Goal: Information Seeking & Learning: Learn about a topic

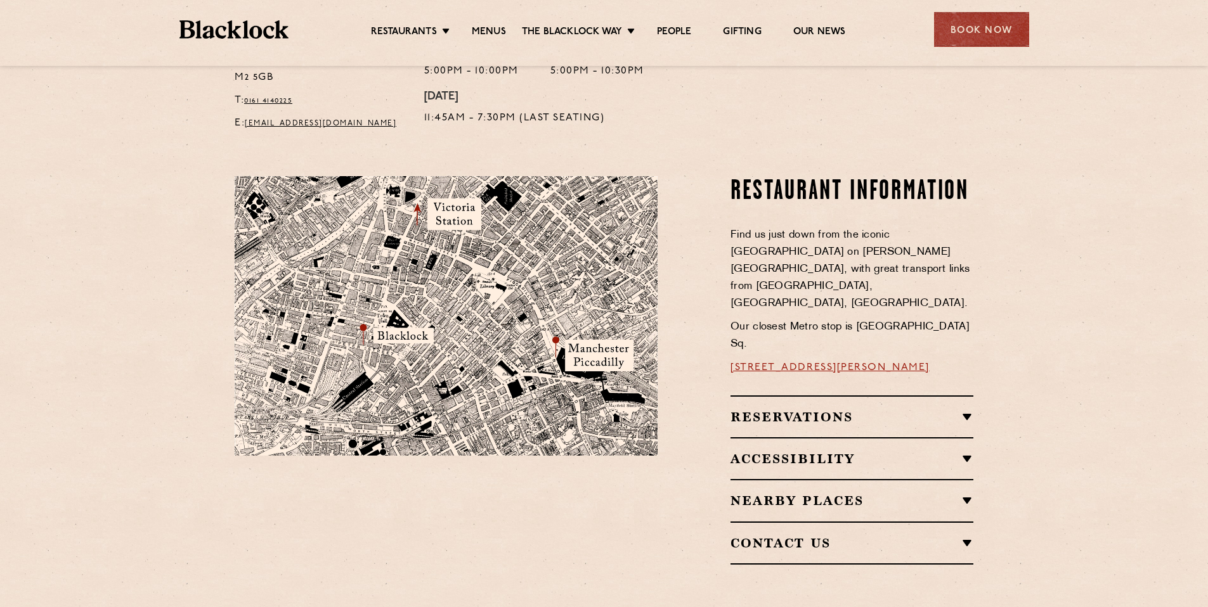
scroll to position [626, 0]
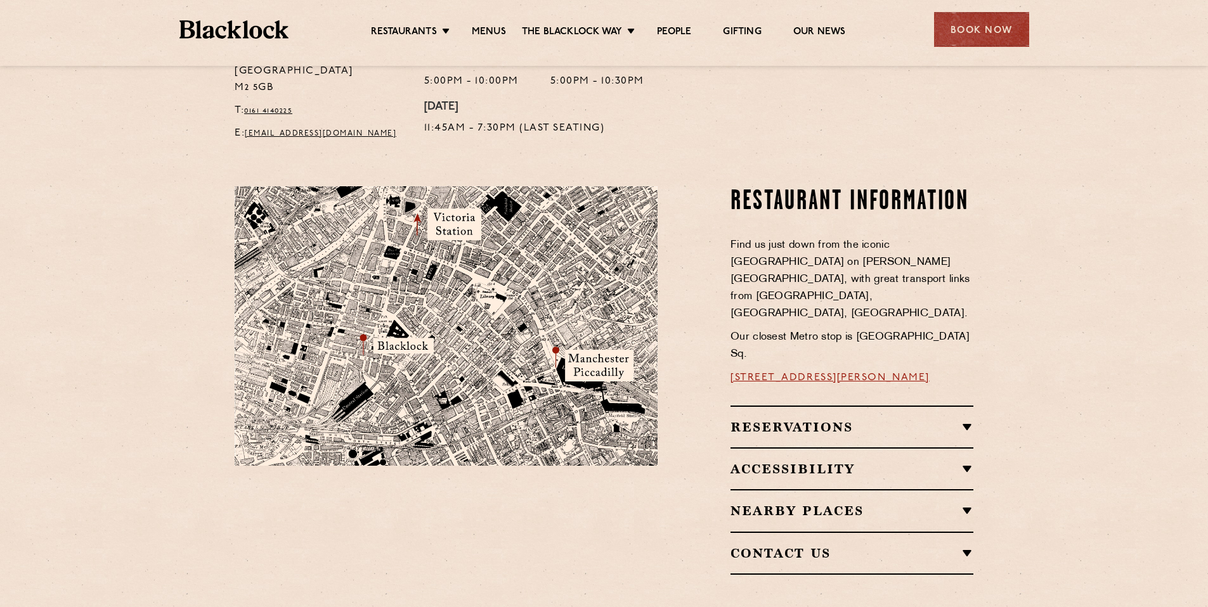
click at [844, 420] on h2 "Reservations" at bounding box center [851, 427] width 243 height 15
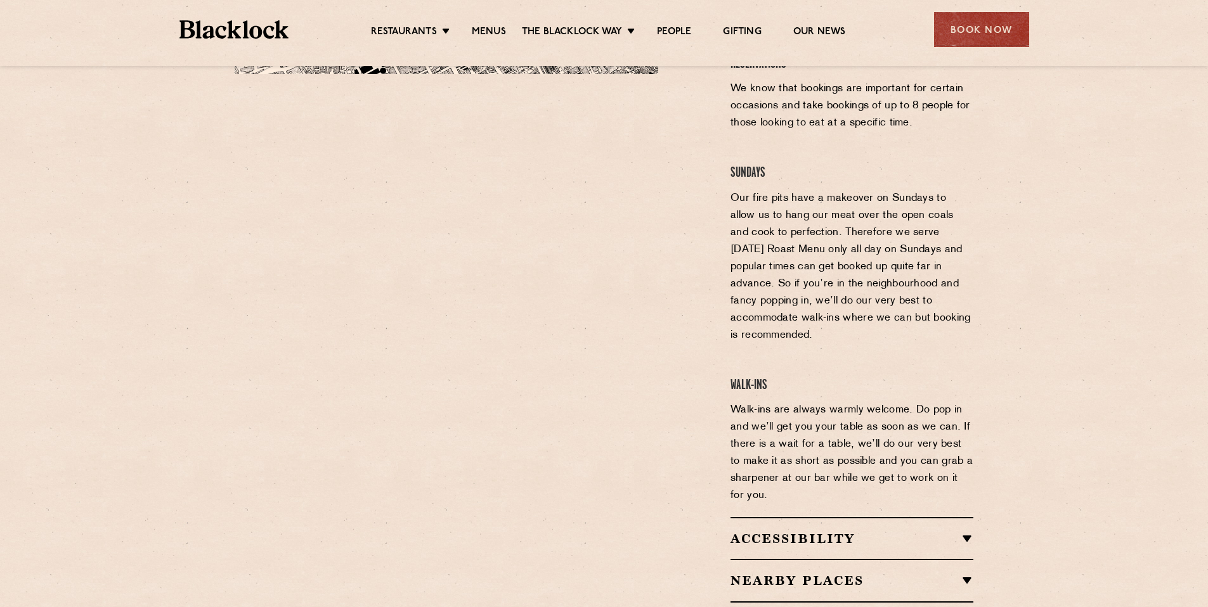
scroll to position [1019, 0]
click at [849, 557] on div "Nearby Places Erst Nells Higher Ground Rudy’s Hawksmoor Old Trafford Schofield’…" at bounding box center [851, 578] width 243 height 42
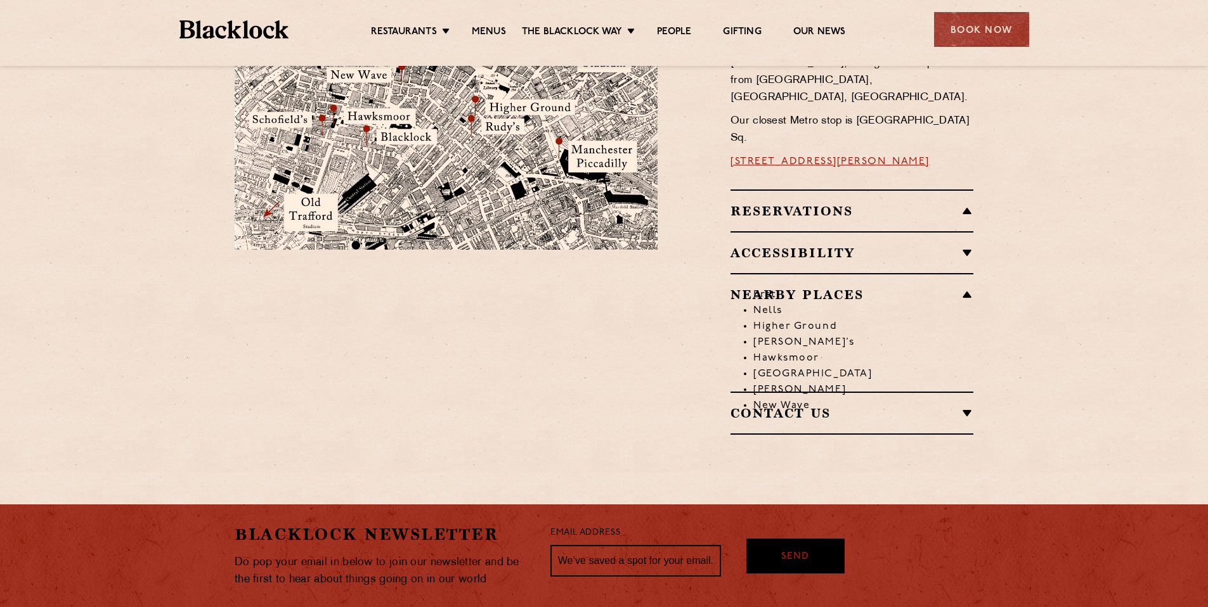
scroll to position [841, 0]
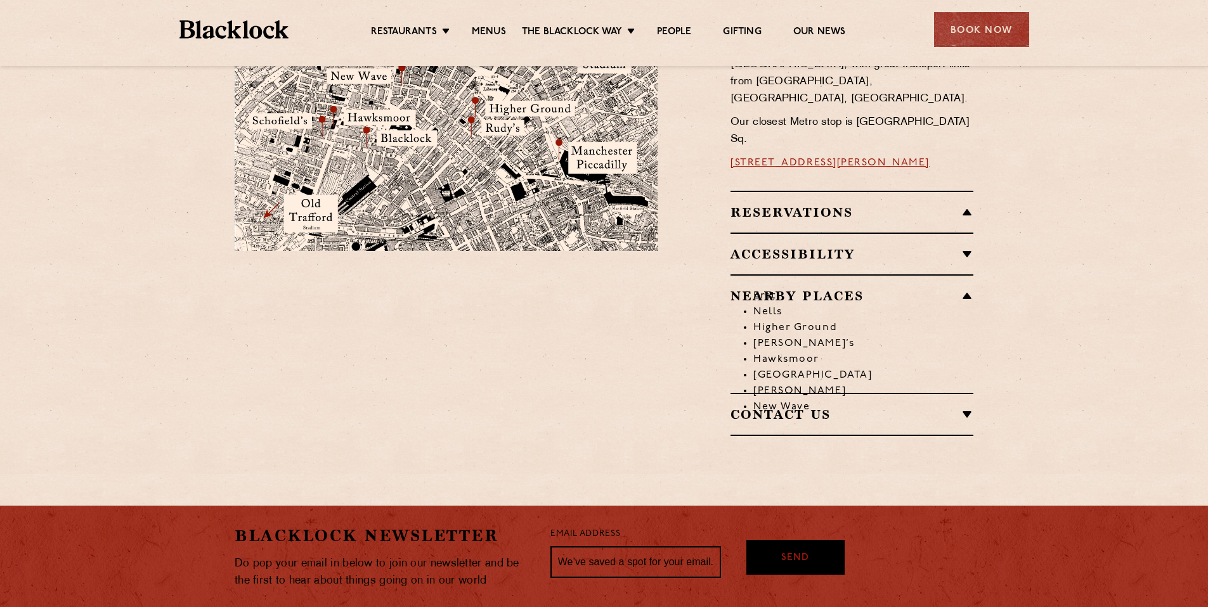
click at [844, 233] on div "Accessibility Manchester is accessible via a lift. Upon arrival please ring the…" at bounding box center [851, 254] width 243 height 42
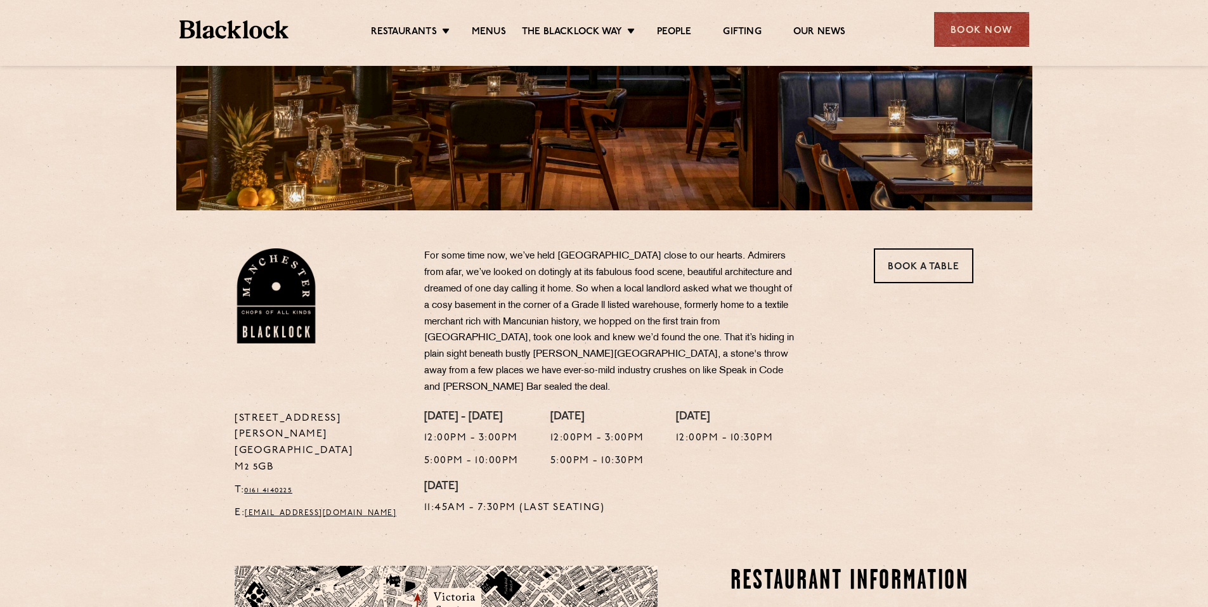
scroll to position [0, 0]
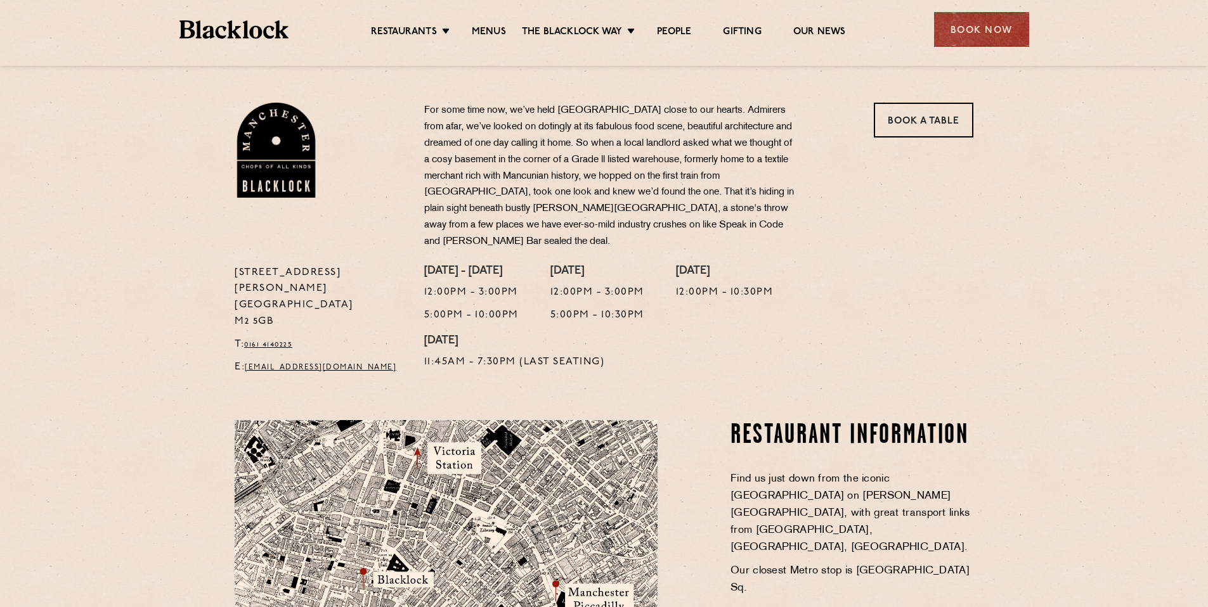
scroll to position [237, 0]
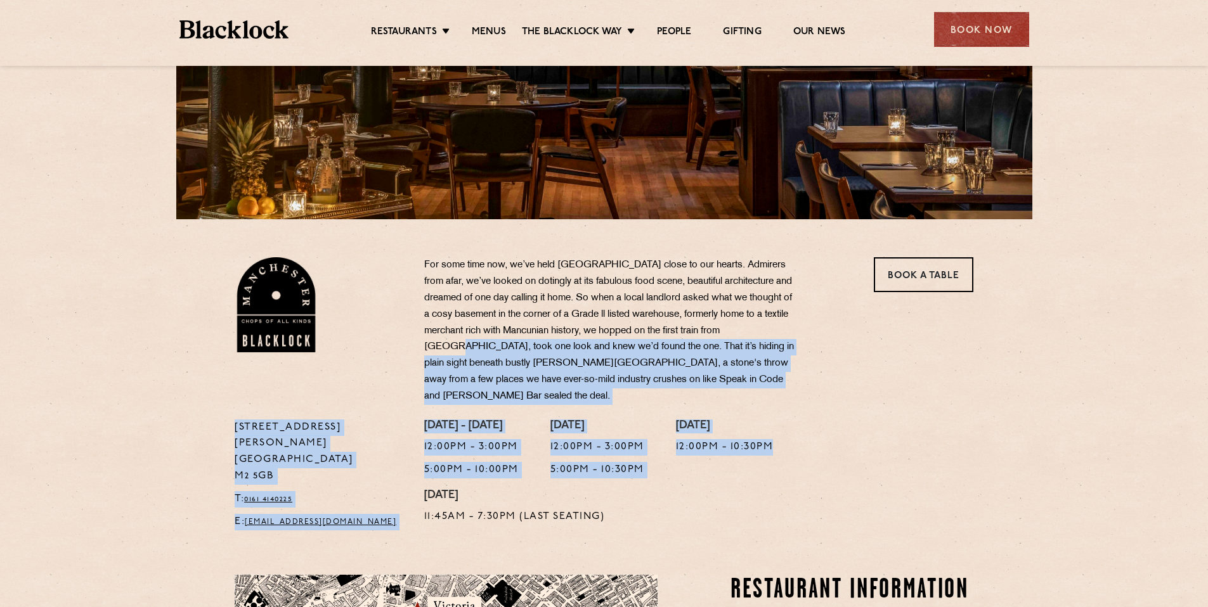
drag, startPoint x: 685, startPoint y: 493, endPoint x: 444, endPoint y: 343, distance: 283.6
click at [444, 343] on div "[STREET_ADDRESS][PERSON_NAME] T: 0161 4140225 E: [EMAIL_ADDRESS][DOMAIN_NAME] F…" at bounding box center [604, 397] width 758 height 280
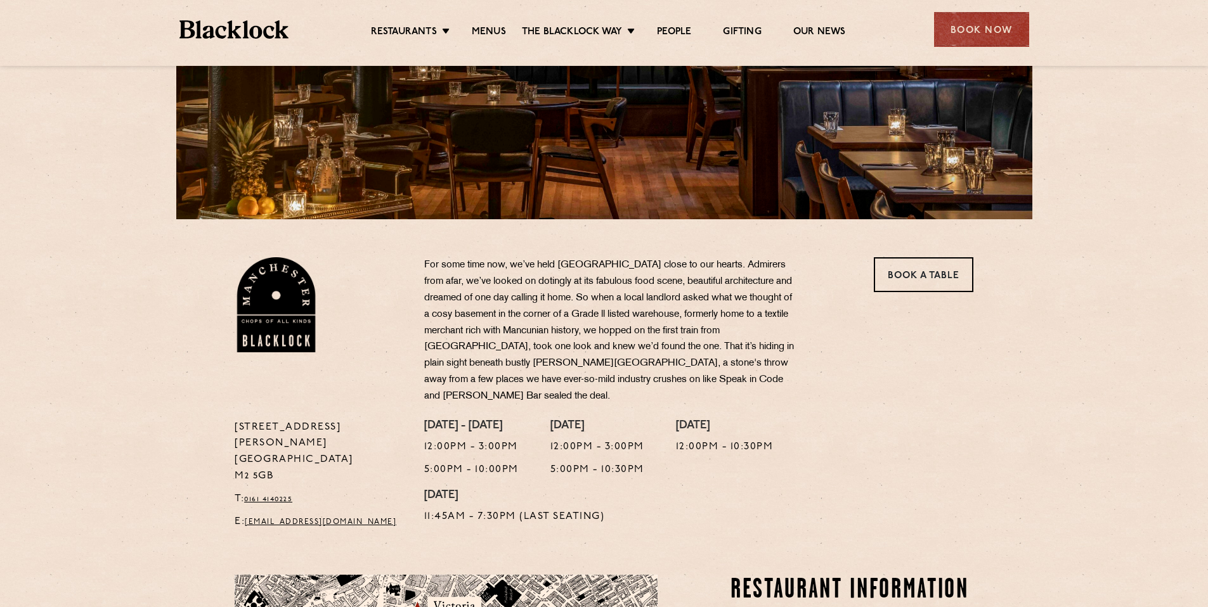
click at [431, 297] on p "For some time now, we’ve held [GEOGRAPHIC_DATA] close to our hearts. Admirers f…" at bounding box center [611, 331] width 374 height 148
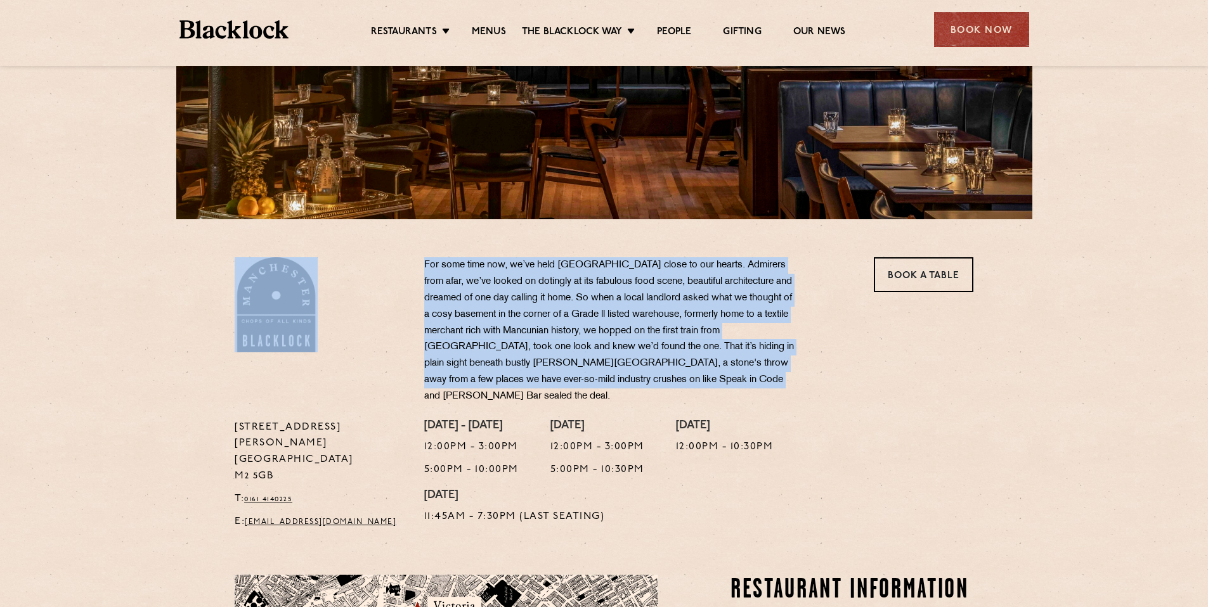
drag, startPoint x: 387, startPoint y: 269, endPoint x: 785, endPoint y: 385, distance: 415.1
click at [785, 385] on div "[STREET_ADDRESS][PERSON_NAME] T: 0161 4140225 E: [EMAIL_ADDRESS][DOMAIN_NAME] F…" at bounding box center [604, 397] width 758 height 280
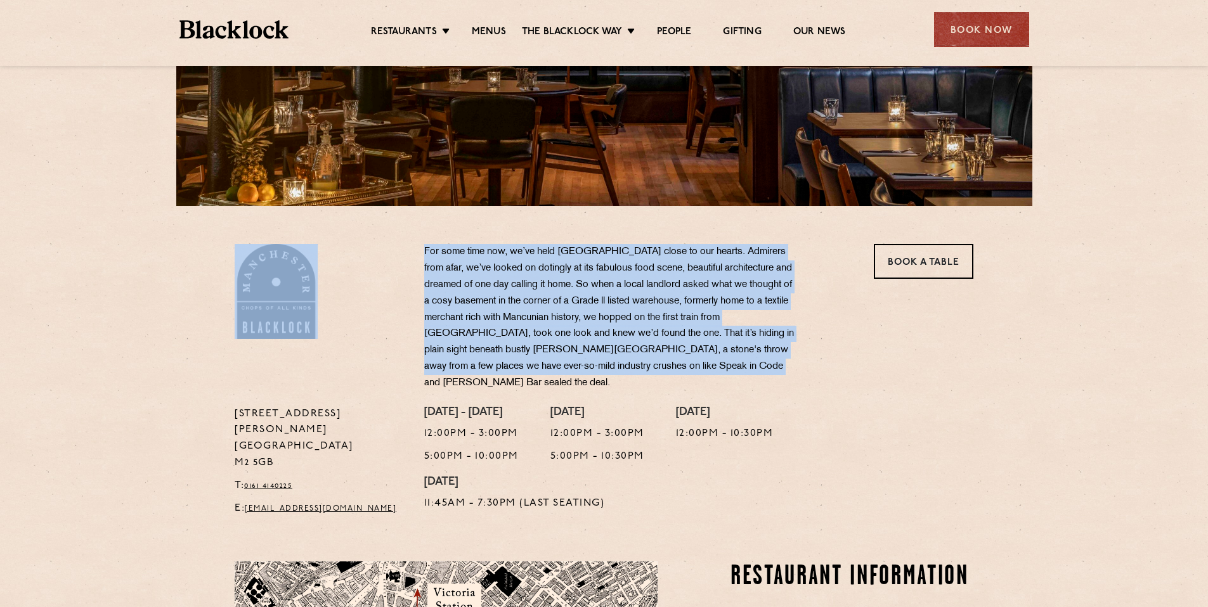
scroll to position [259, 0]
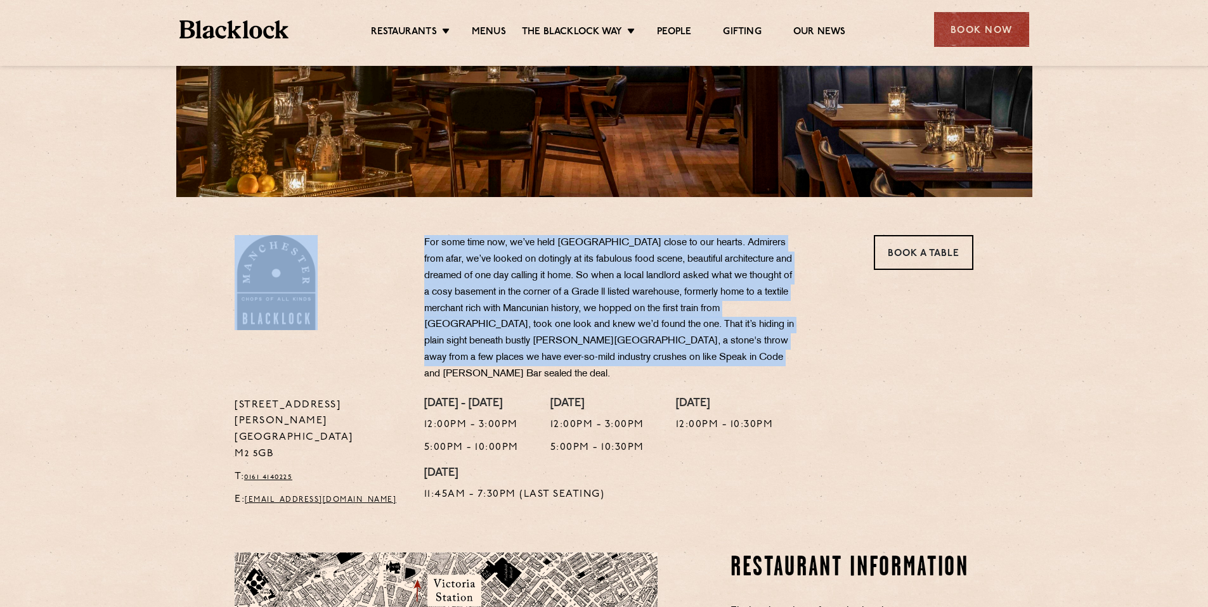
drag, startPoint x: 320, startPoint y: 429, endPoint x: 236, endPoint y: 389, distance: 92.7
click at [237, 397] on p "[STREET_ADDRESS][PERSON_NAME]" at bounding box center [320, 430] width 171 height 66
copy p "[STREET_ADDRESS][PERSON_NAME]"
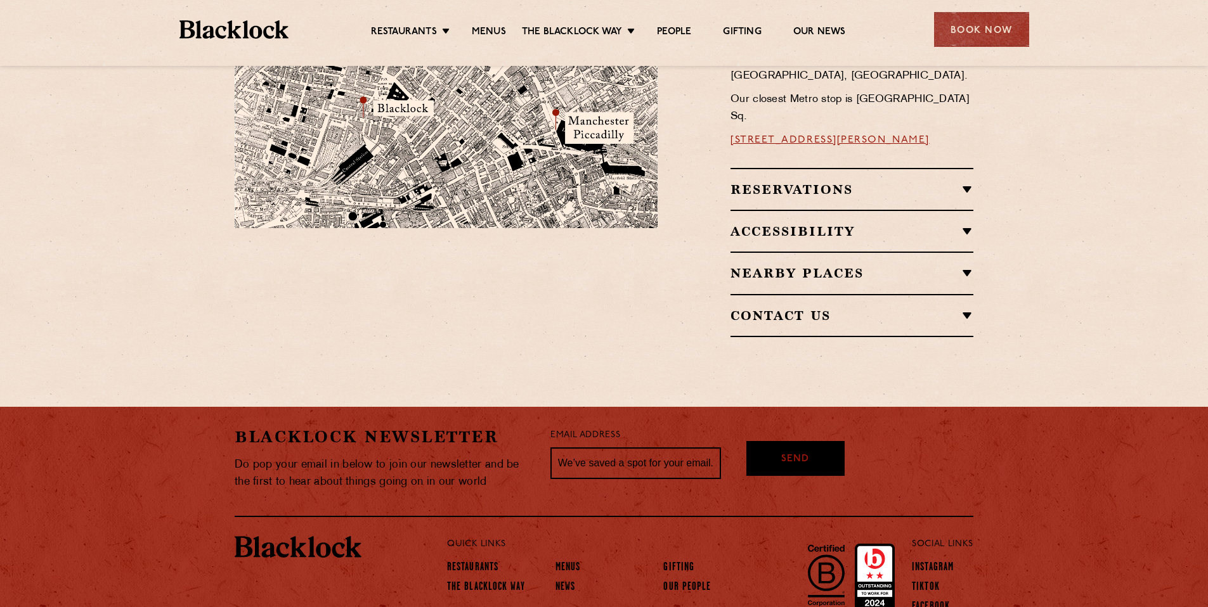
scroll to position [0, 0]
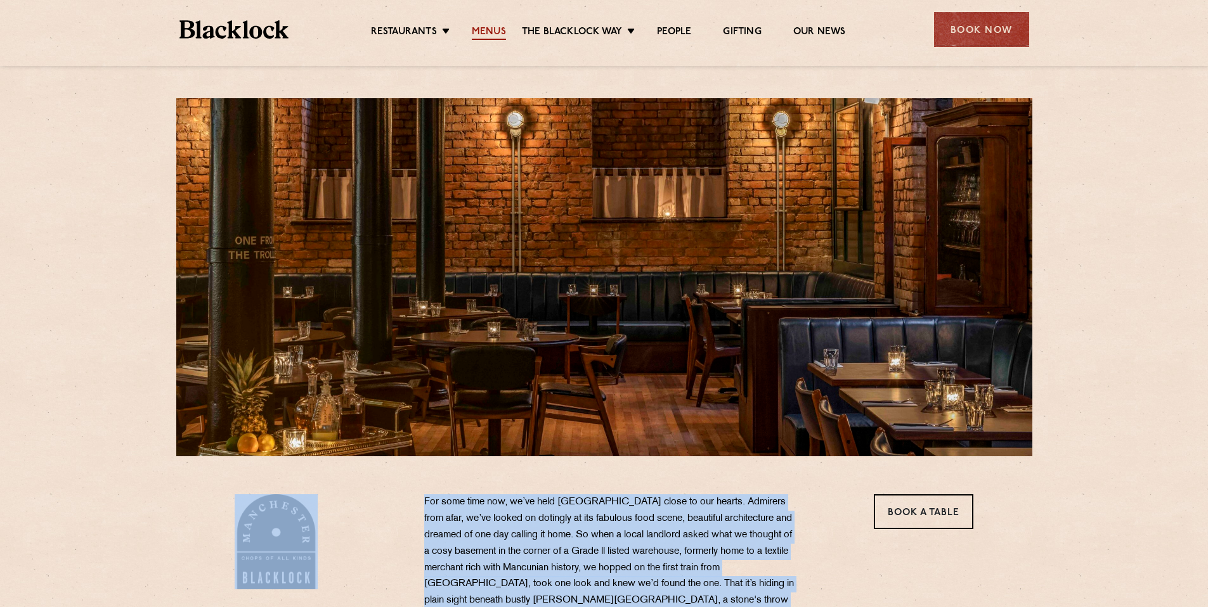
click at [492, 31] on link "Menus" at bounding box center [489, 33] width 34 height 14
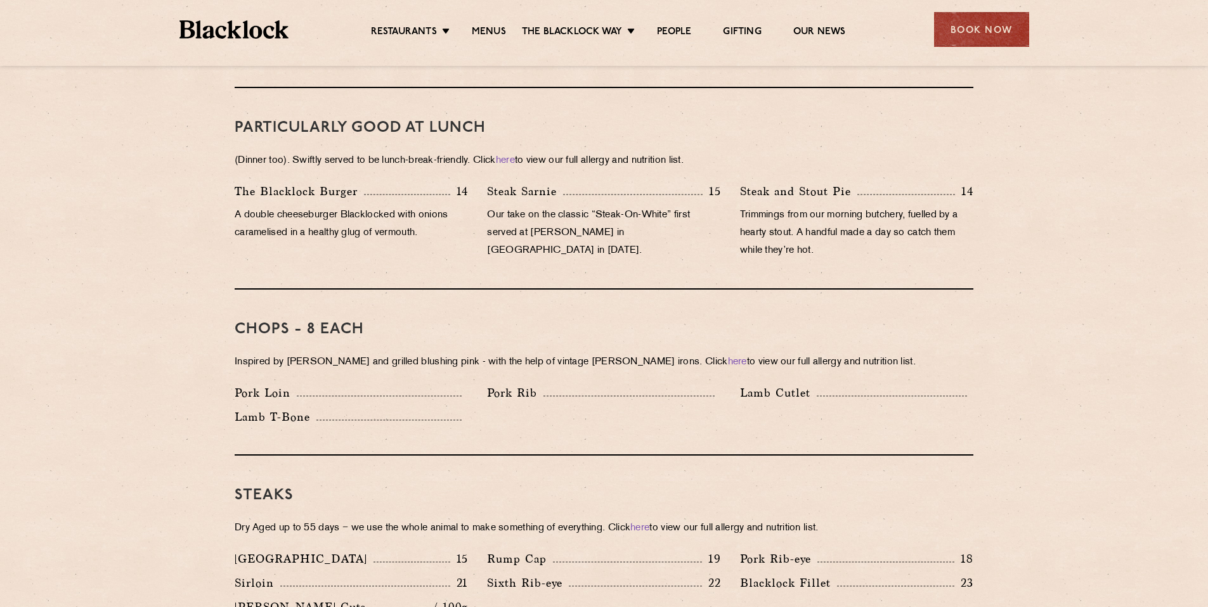
scroll to position [669, 0]
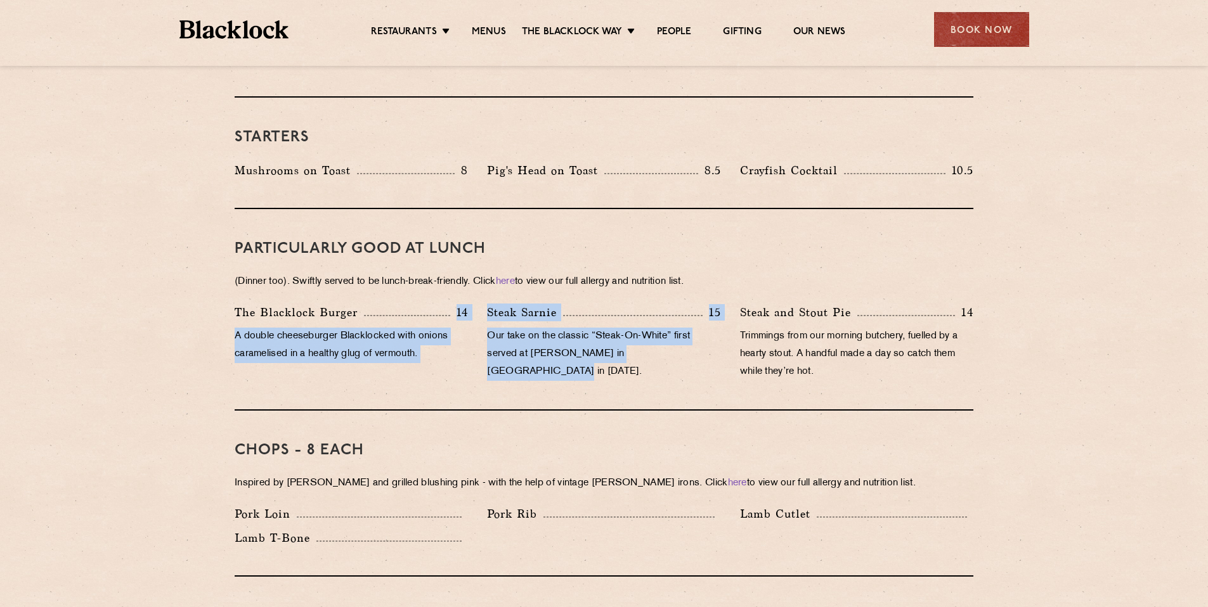
drag, startPoint x: 682, startPoint y: 337, endPoint x: 556, endPoint y: 313, distance: 128.3
click at [449, 304] on div "The [PERSON_NAME] Burger 14 A double cheeseburger Blacklocked with onions caram…" at bounding box center [604, 346] width 758 height 84
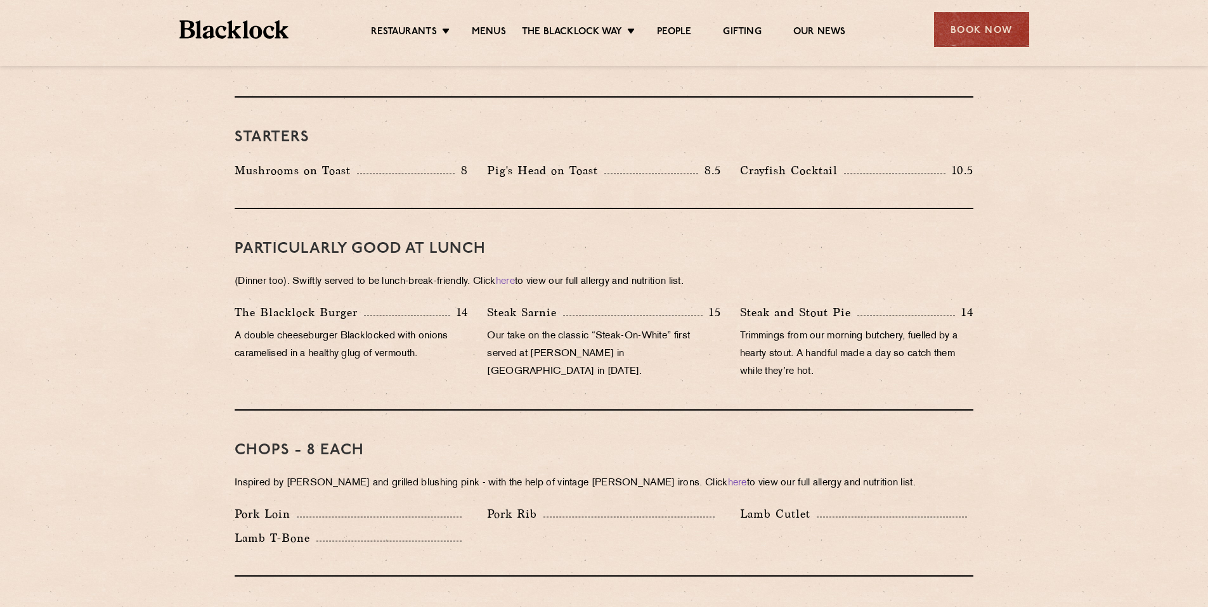
click at [584, 328] on p "Our take on the classic “Steak-On-White” first served at [PERSON_NAME] in [GEOG…" at bounding box center [603, 354] width 233 height 53
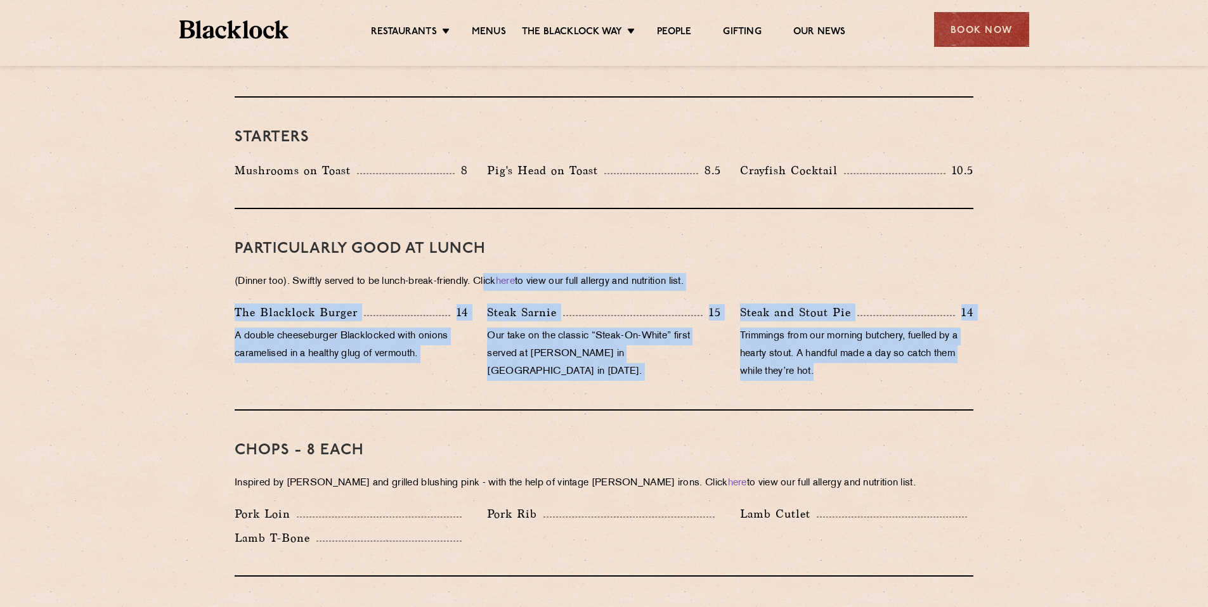
drag, startPoint x: 713, startPoint y: 345, endPoint x: 658, endPoint y: 330, distance: 56.4
click at [503, 265] on div "PARTICULARLY GOOD AT LUNCH (Dinner too). Swiftly served to be lunch-break-frien…" at bounding box center [604, 310] width 739 height 202
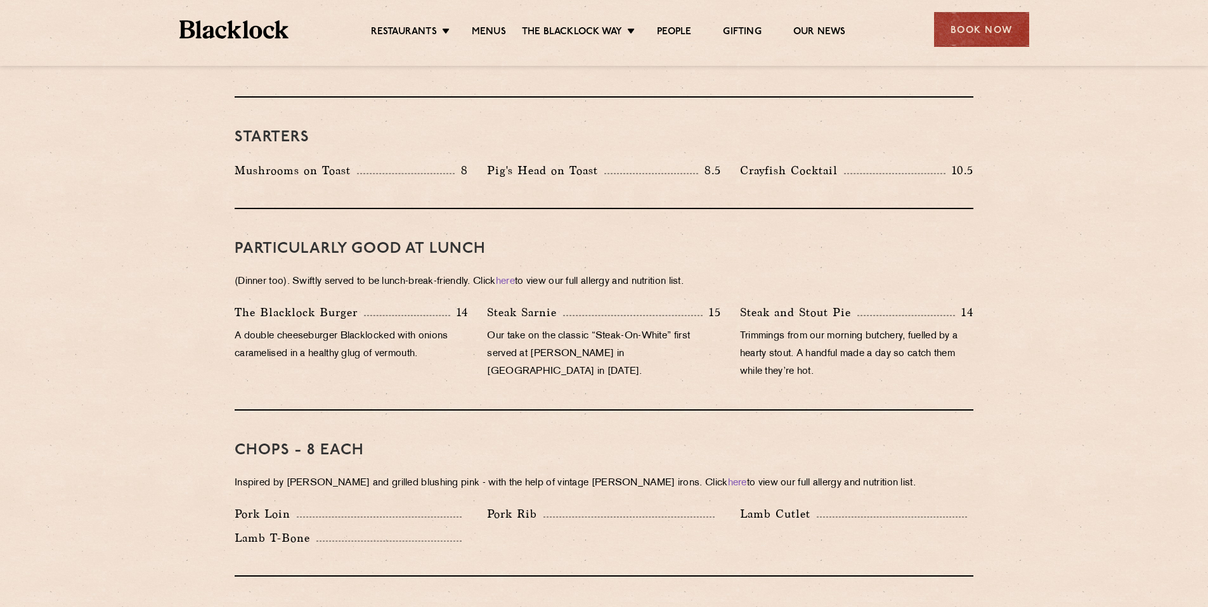
click at [661, 332] on p "Our take on the classic “Steak-On-White” first served at [PERSON_NAME] in [GEOG…" at bounding box center [603, 354] width 233 height 53
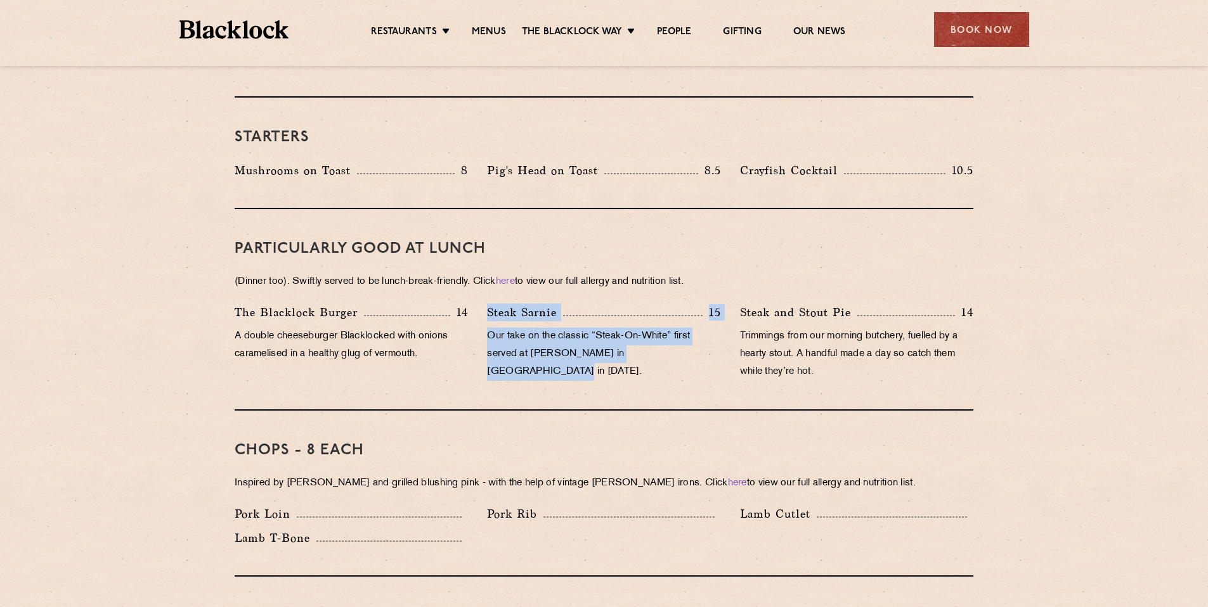
drag, startPoint x: 716, startPoint y: 337, endPoint x: 515, endPoint y: 285, distance: 207.6
click at [514, 304] on div "Steak Sarnie 15 Our take on the classic “Steak-On-White” first served at Louis’…" at bounding box center [603, 346] width 252 height 84
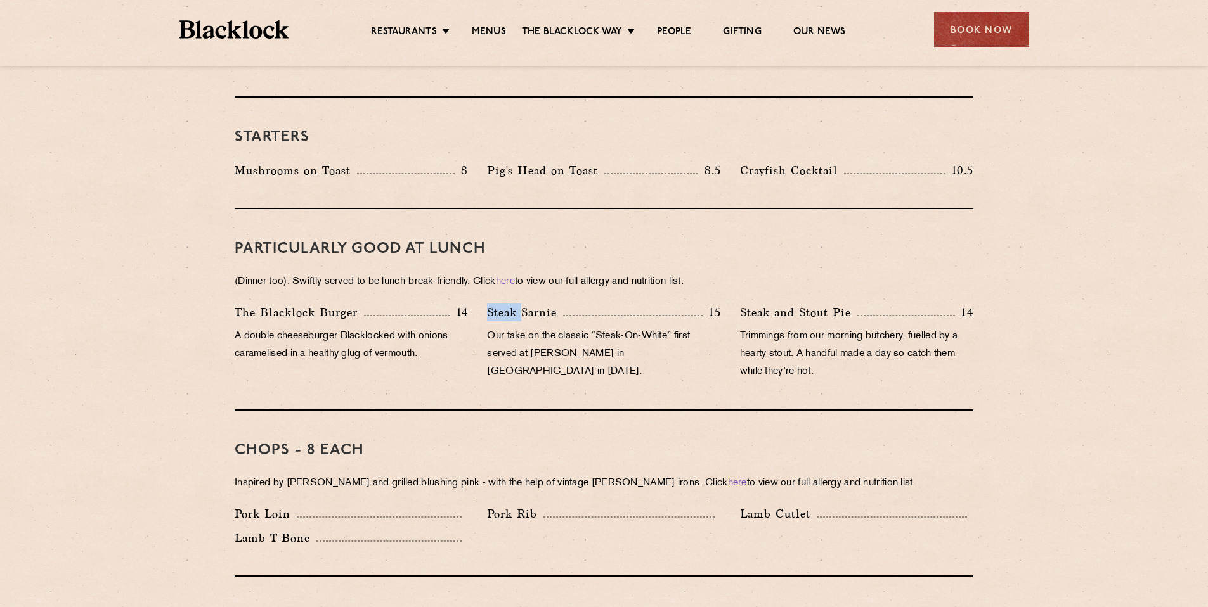
click at [526, 304] on p "Steak Sarnie" at bounding box center [525, 313] width 76 height 18
drag, startPoint x: 526, startPoint y: 286, endPoint x: 481, endPoint y: 277, distance: 45.9
click at [481, 277] on div "PARTICULARLY GOOD AT LUNCH (Dinner too). Swiftly served to be lunch-break-frien…" at bounding box center [604, 310] width 739 height 202
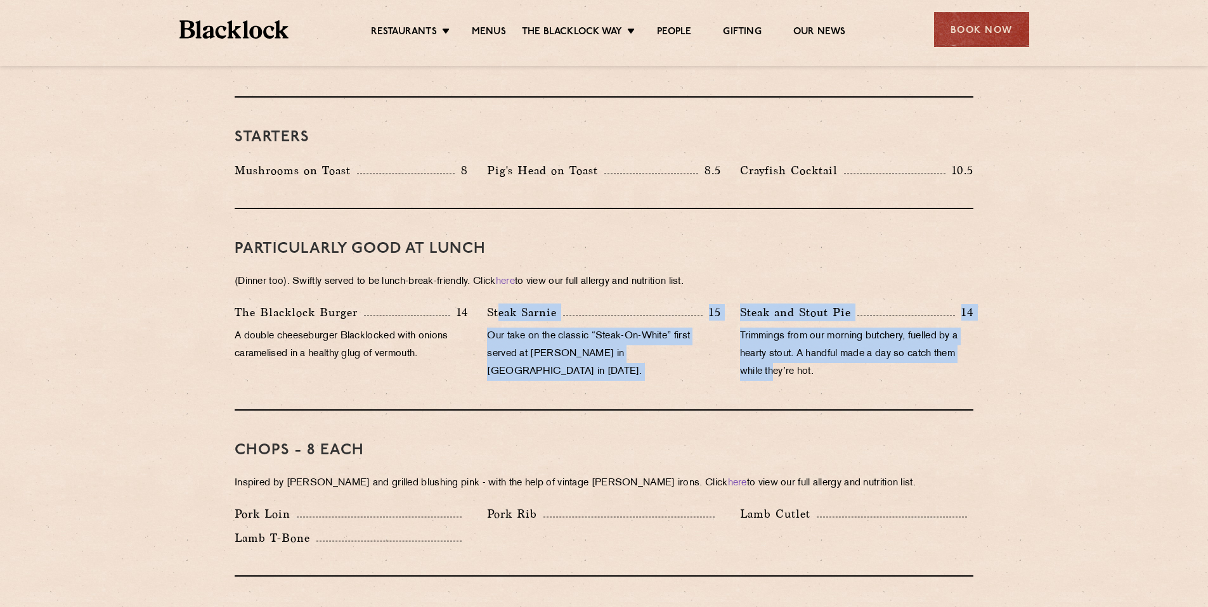
drag, startPoint x: 500, startPoint y: 289, endPoint x: 776, endPoint y: 358, distance: 284.1
click at [776, 358] on div "The [PERSON_NAME] Burger 14 A double cheeseburger Blacklocked with onions caram…" at bounding box center [604, 346] width 758 height 84
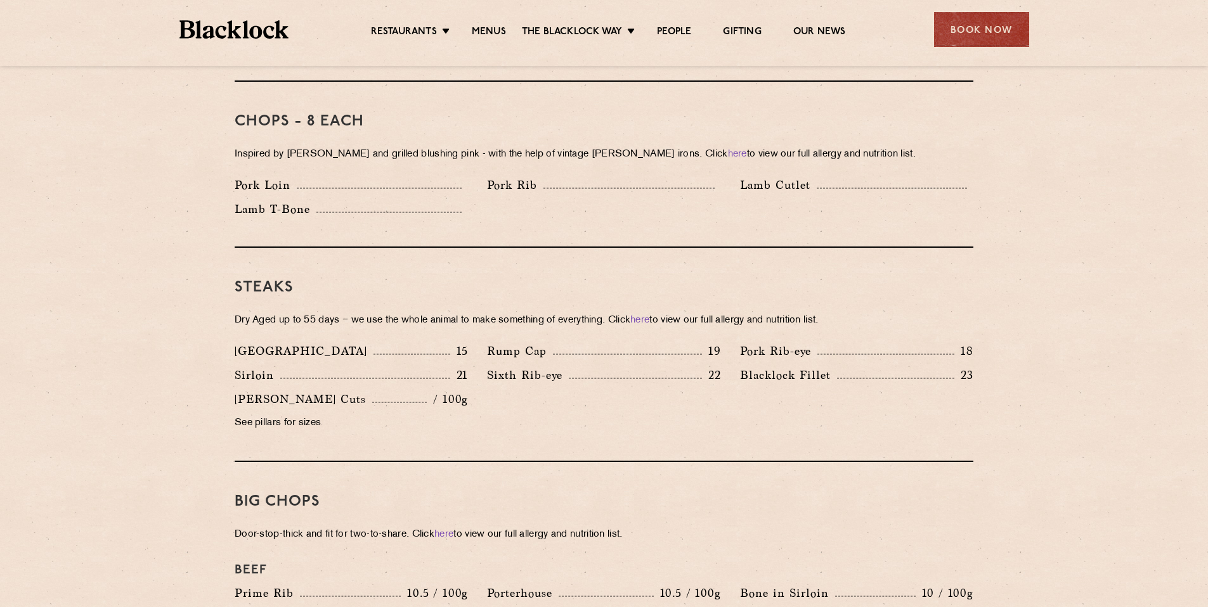
scroll to position [0, 0]
